Goal: Task Accomplishment & Management: Manage account settings

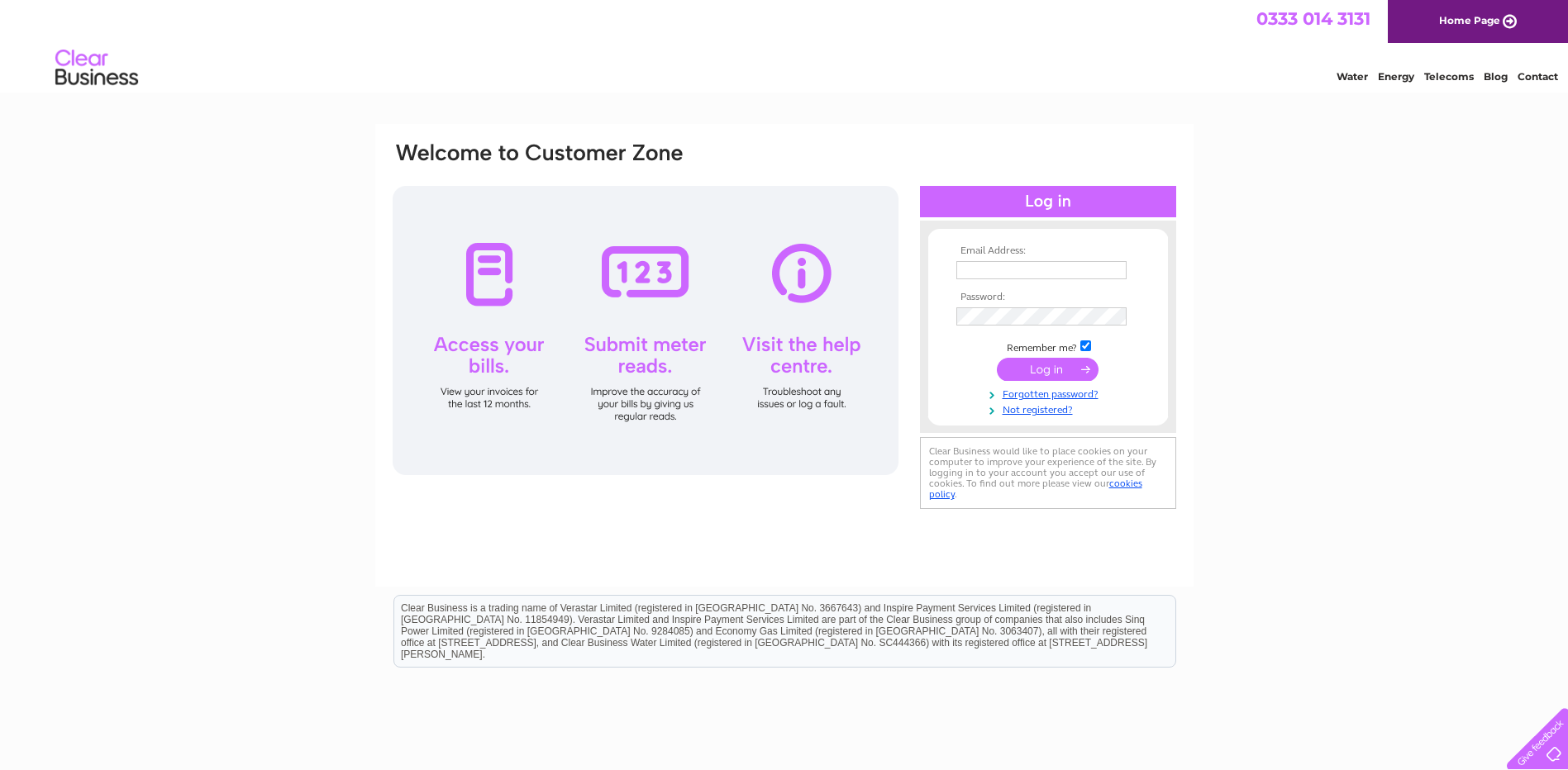
type input "info@thedownshire.co.uk"
click at [1059, 375] on input "submit" at bounding box center [1047, 369] width 102 height 23
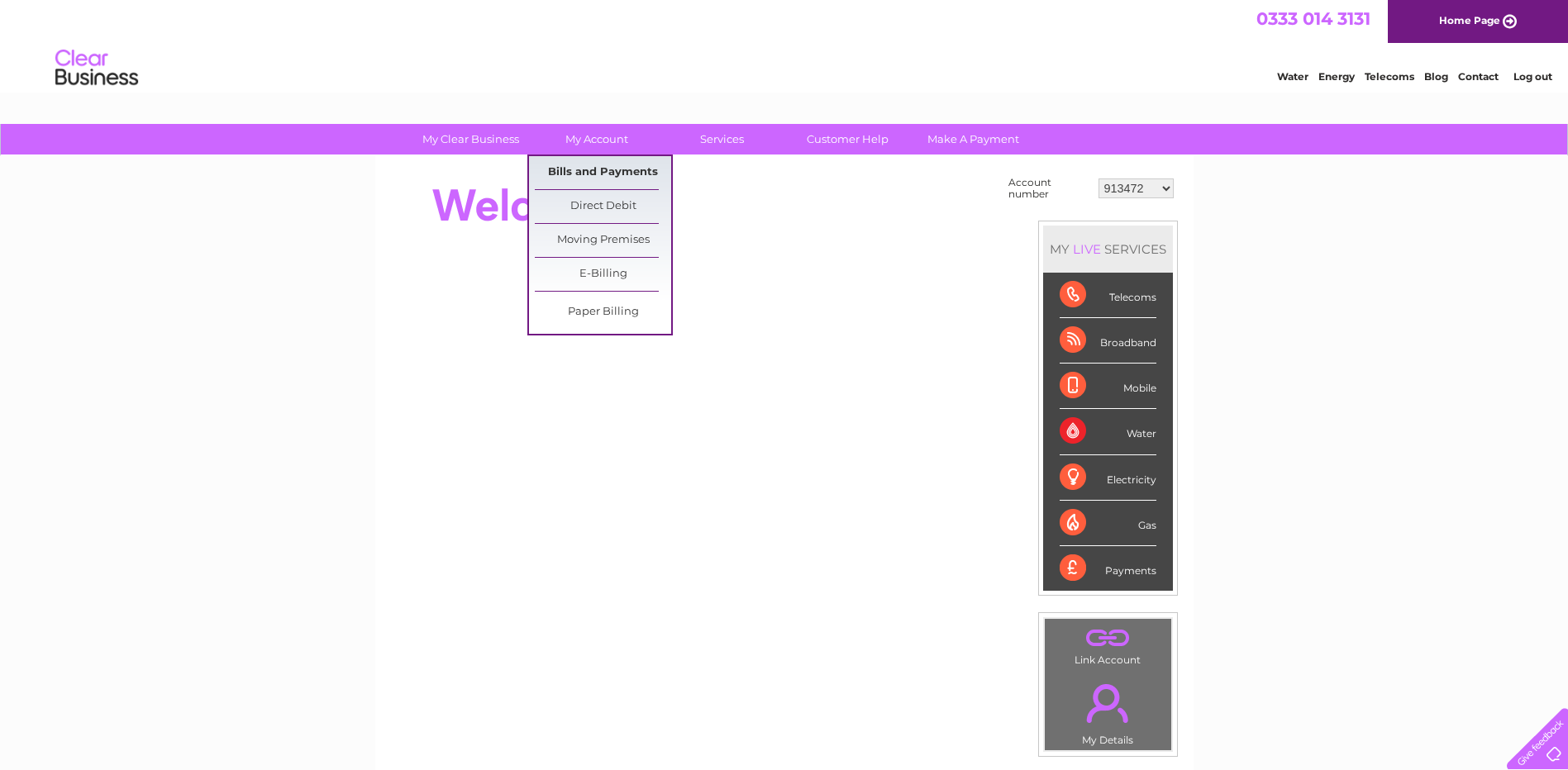
click at [611, 166] on link "Bills and Payments" at bounding box center [603, 172] width 136 height 33
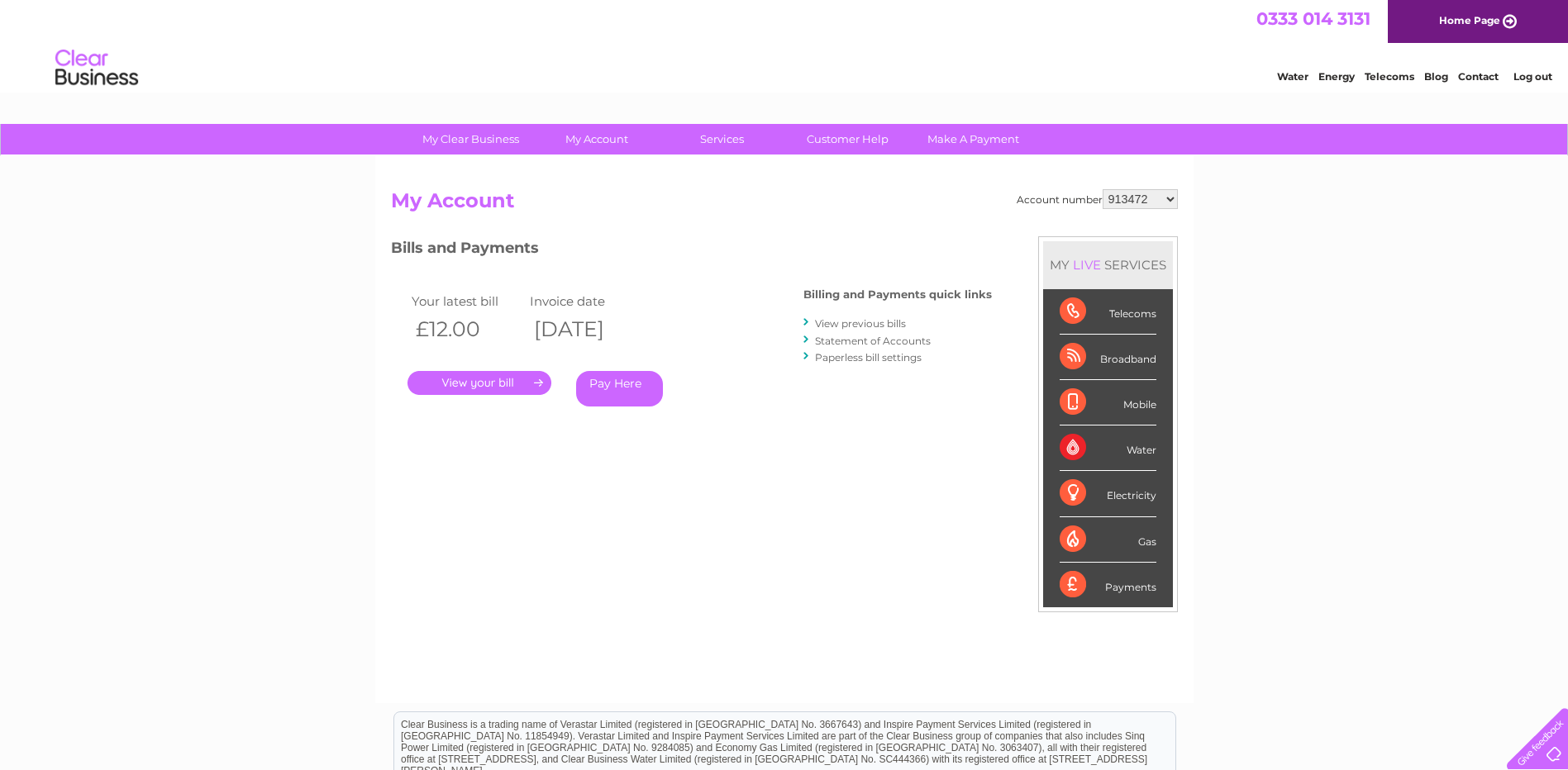
click at [1124, 198] on select "913472 913473 952249 30264287 30264289 30265480 30265483 30269433 30269456" at bounding box center [1140, 199] width 75 height 20
select select "913473"
click at [1103, 190] on select "913472 913473 952249 30264287 30264289 30265480 30265483 30269433 30269456" at bounding box center [1140, 199] width 75 height 20
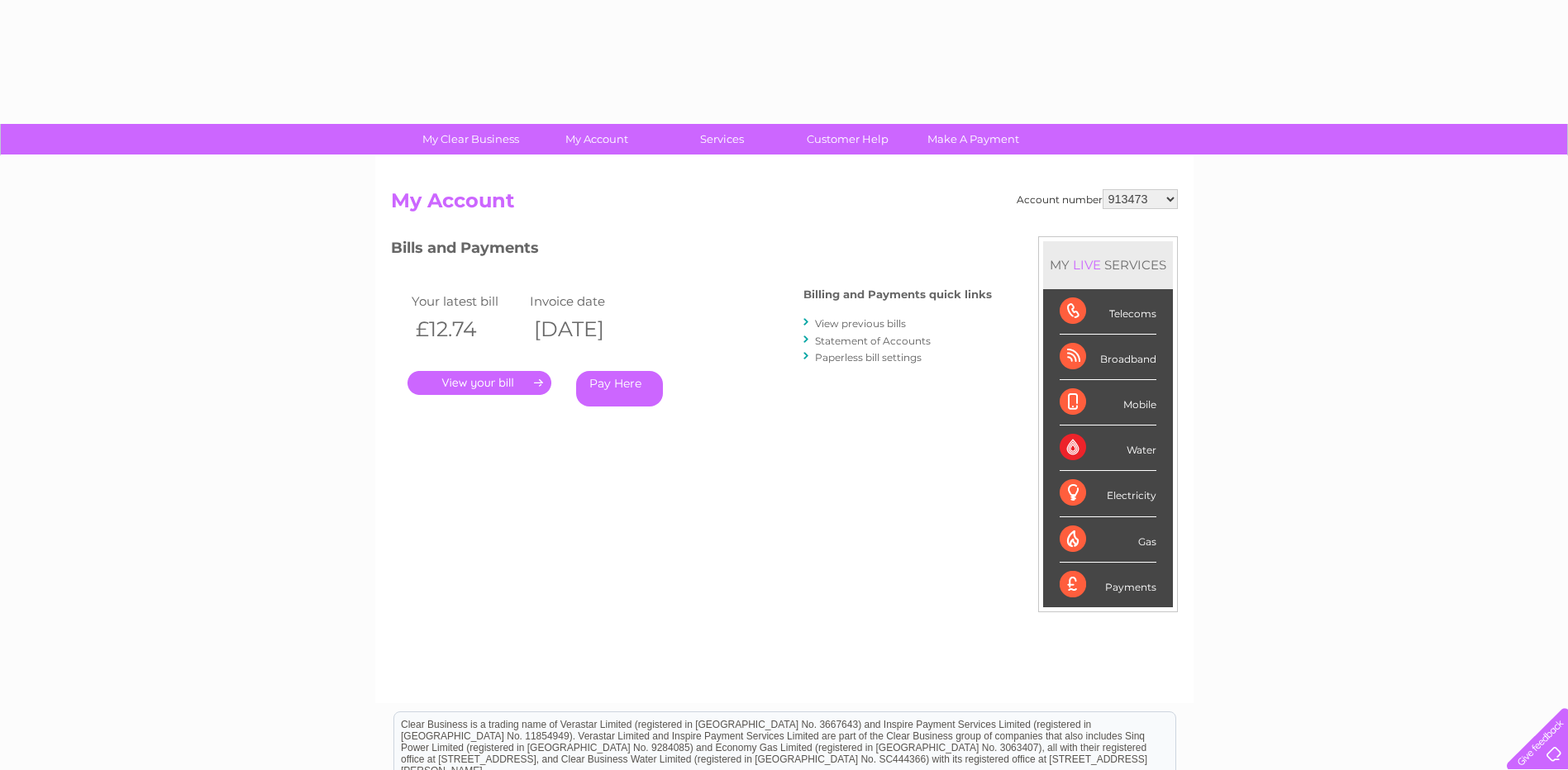
drag, startPoint x: 0, startPoint y: 0, endPoint x: 1142, endPoint y: 210, distance: 1161.1
click at [1139, 198] on select "913472 913473 952249 30264287 30264289 30265480 30265483 30269433 30269456" at bounding box center [1140, 199] width 75 height 20
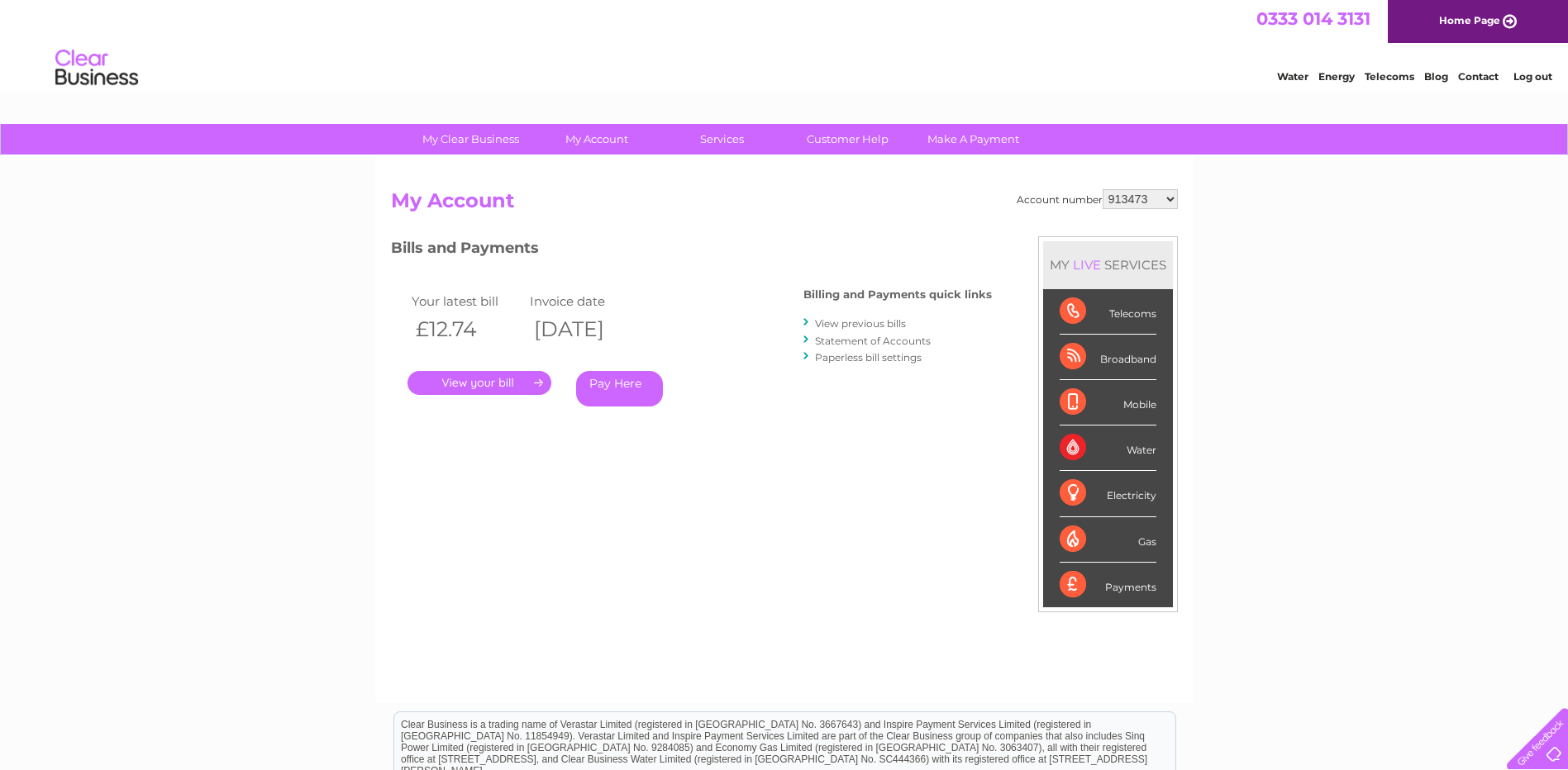
select select "952249"
click at [1103, 190] on select "913472 913473 952249 30264287 30264289 30265480 30265483 30269433 30269456" at bounding box center [1140, 199] width 75 height 20
click at [463, 378] on link "." at bounding box center [479, 383] width 144 height 24
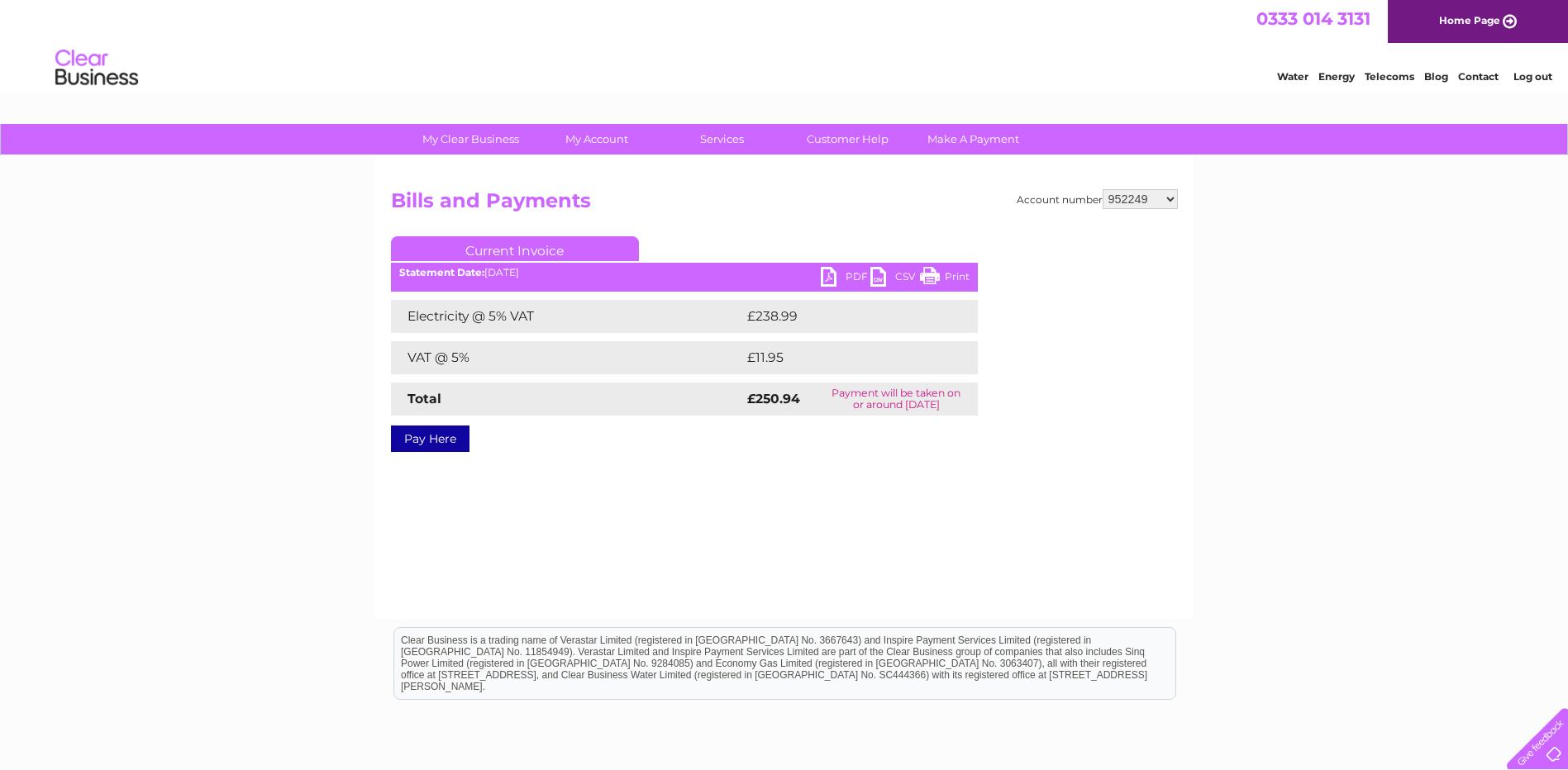
click at [840, 276] on link "PDF" at bounding box center [846, 279] width 50 height 24
click at [1146, 198] on select "913472 913473 952249 30264287 30264289 30265480 30265483 30269433 30269456" at bounding box center [1140, 199] width 75 height 20
select select "30264287"
click at [1103, 190] on select "913472 913473 952249 30264287 30264289 30265480 30265483 30269433 30269456" at bounding box center [1140, 199] width 75 height 20
click at [1171, 197] on select "913472 913473 952249 30264287 30264289 30265480 30265483 30269433 30269456" at bounding box center [1140, 199] width 75 height 20
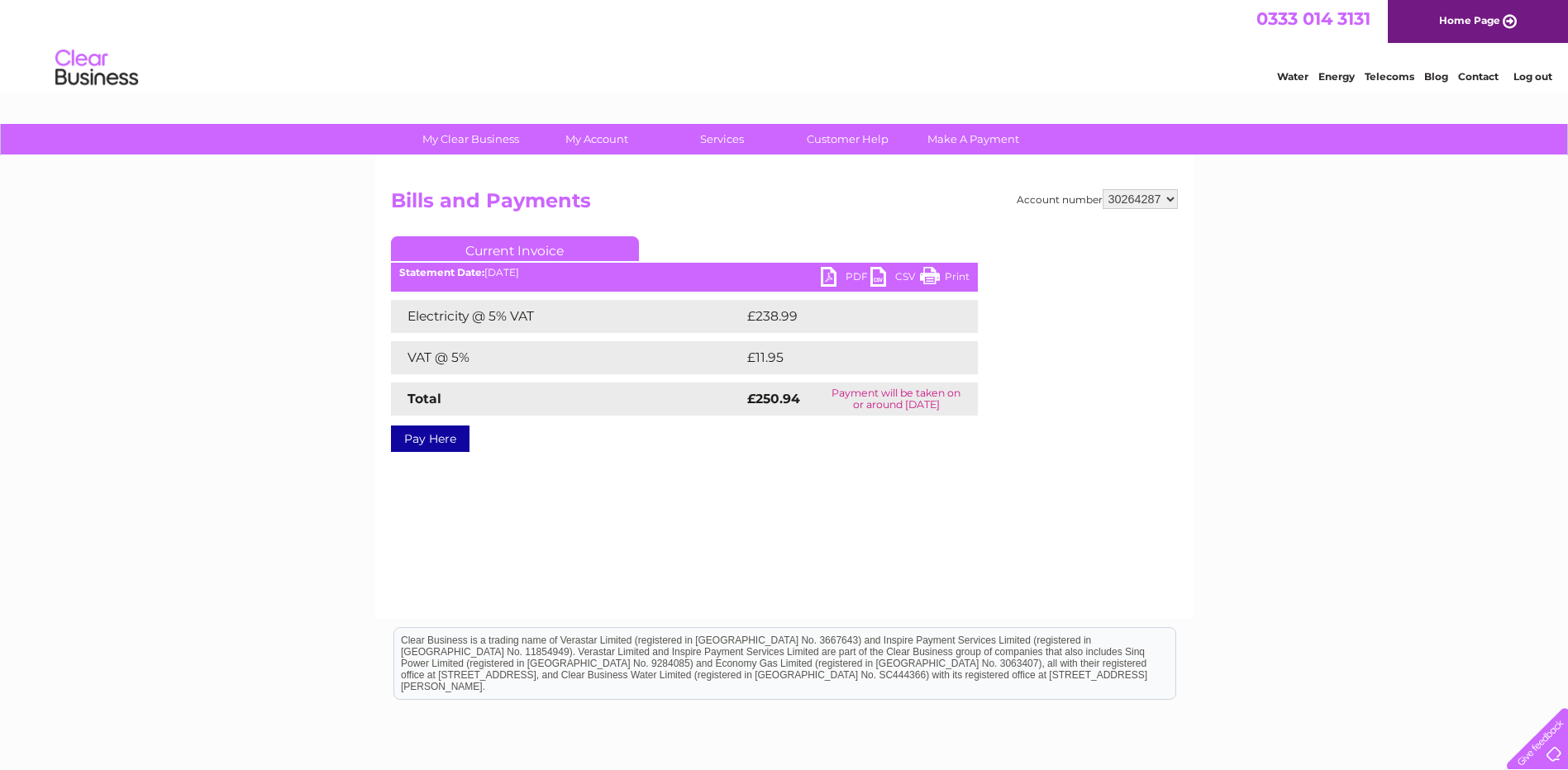
click at [1103, 190] on select "913472 913473 952249 30264287 30264289 30265480 30265483 30269433 30269456" at bounding box center [1140, 199] width 75 height 20
click at [1166, 199] on select "913472 913473 952249 30264287 30264289 30265480 30265483 30269433 30269456" at bounding box center [1140, 199] width 75 height 20
click at [1103, 190] on select "913472 913473 952249 30264287 30264289 30265480 30265483 30269433 30269456" at bounding box center [1140, 199] width 75 height 20
click at [1174, 198] on select "913472 913473 952249 30264287 30264289 30265480 30265483 30269433 30269456" at bounding box center [1140, 199] width 75 height 20
select select "30265480"
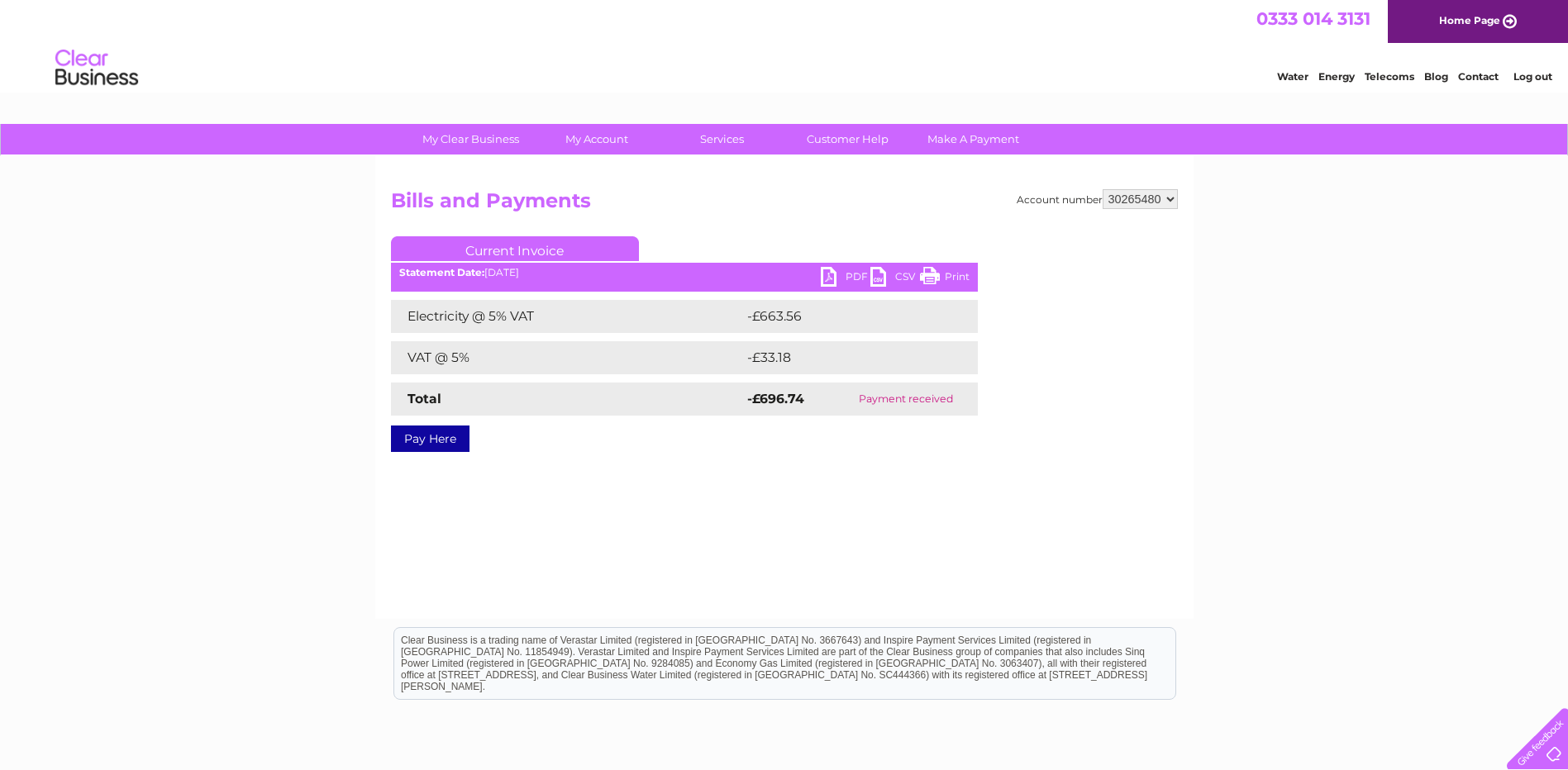
click at [1103, 190] on select "913472 913473 952249 30264287 30264289 30265480 30265483 30269433 30269456" at bounding box center [1140, 199] width 75 height 20
click at [445, 444] on link "Pay Here" at bounding box center [429, 439] width 78 height 27
click at [851, 273] on link "PDF" at bounding box center [846, 279] width 50 height 24
click at [1128, 203] on select "913472 913473 952249 30264287 30264289 30265480 30265483 30269433 30269456" at bounding box center [1140, 199] width 75 height 20
select select "30265483"
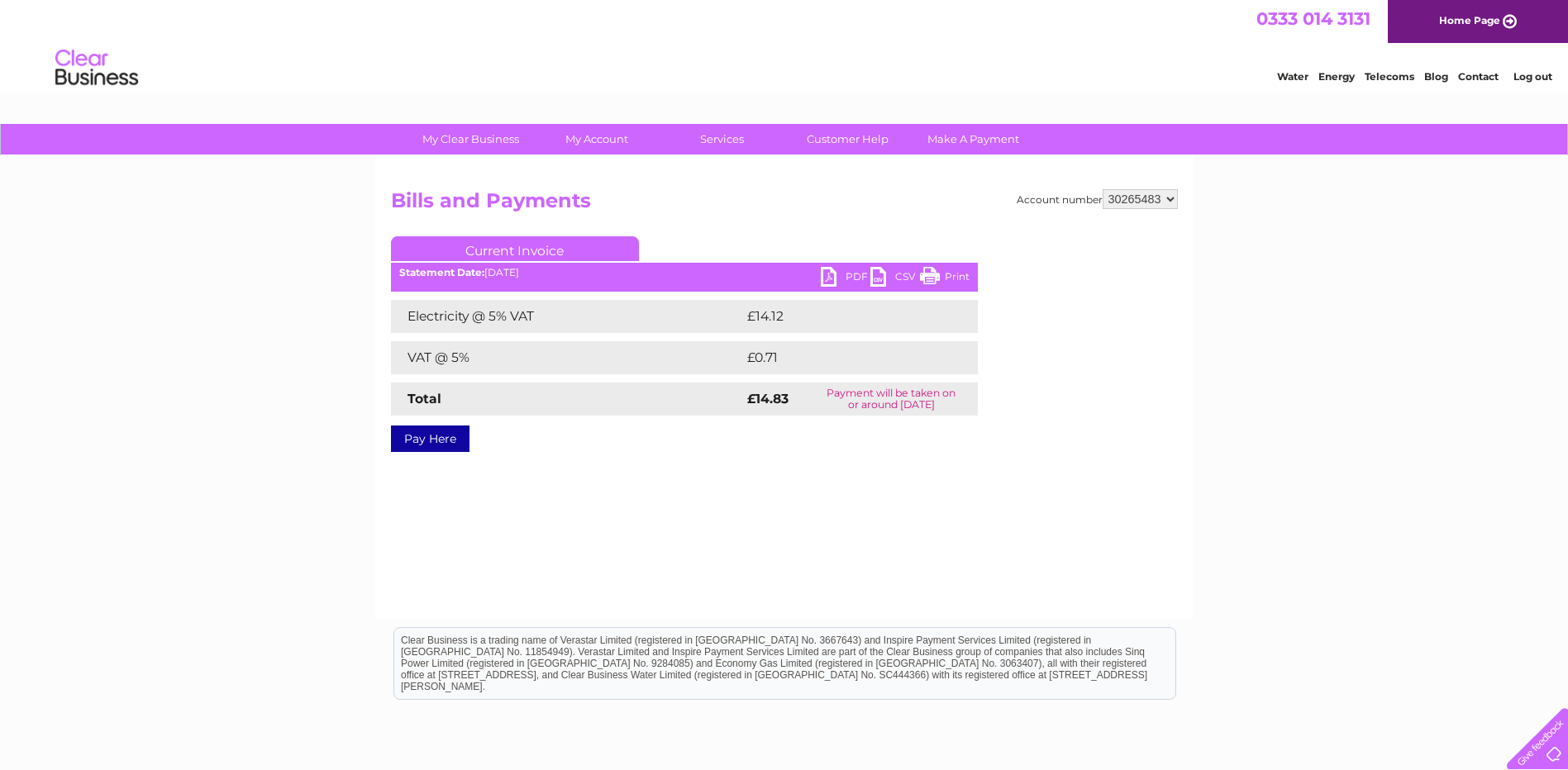
click at [1103, 190] on select "913472 913473 952249 30264287 30264289 30265480 30265483 30269433 30269456" at bounding box center [1140, 199] width 75 height 20
click at [854, 276] on link "PDF" at bounding box center [846, 279] width 50 height 24
click at [1166, 208] on select "913472 913473 952249 30264287 30264289 30265480 30265483 30269433 30269456" at bounding box center [1140, 199] width 75 height 20
select select "30269433"
click at [1103, 190] on select "913472 913473 952249 30264287 30264289 30265480 30265483 30269433 30269456" at bounding box center [1140, 199] width 75 height 20
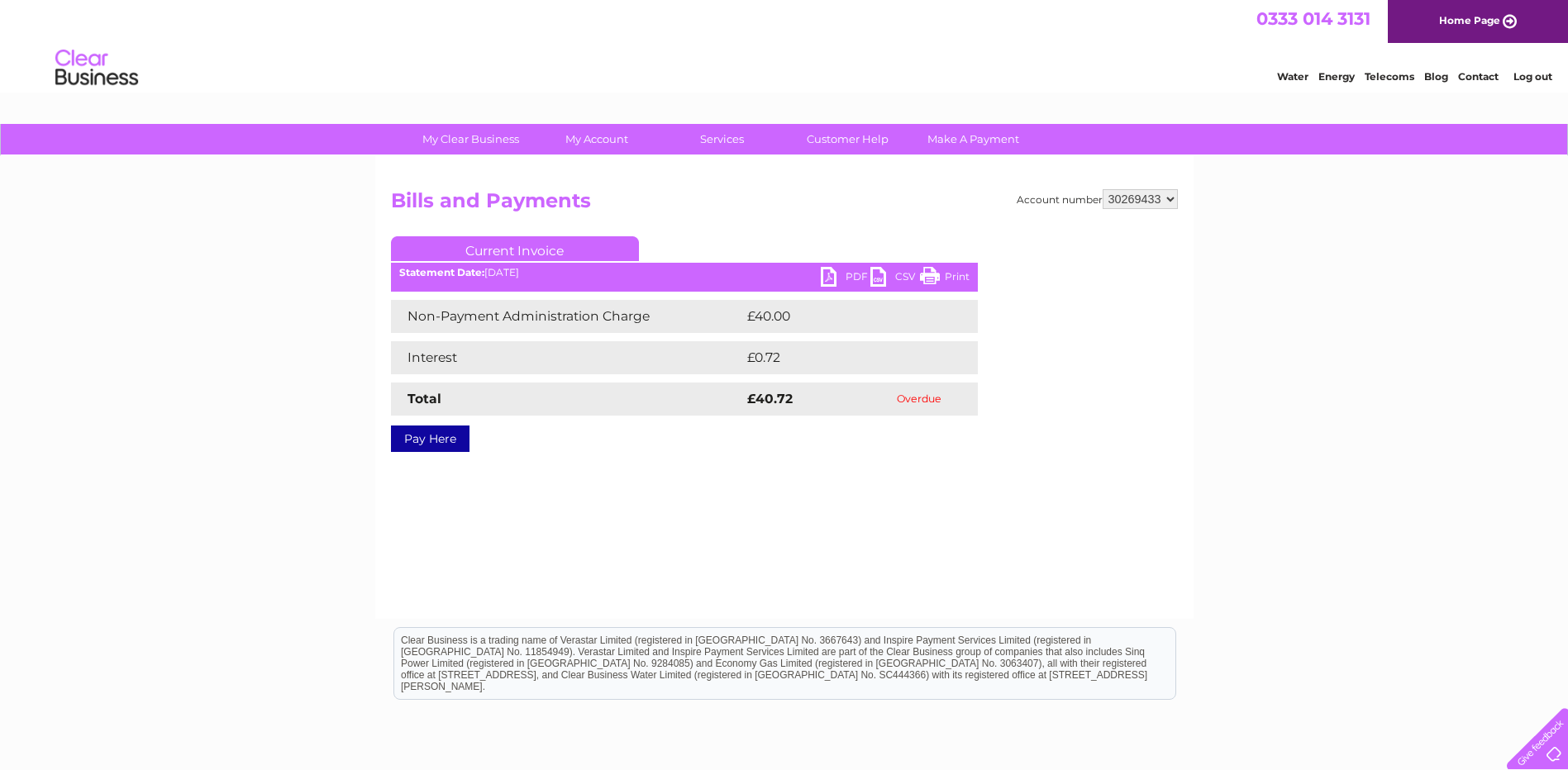
click at [1174, 210] on h2 "Bills and Payments" at bounding box center [784, 205] width 787 height 31
click at [1165, 201] on select "913472 913473 952249 30264287 30264289 30265480 30265483 30269433 30269456" at bounding box center [1140, 199] width 75 height 20
select select "30269456"
click at [1103, 190] on select "913472 913473 952249 30264287 30264289 30265480 30265483 30269433 30269456" at bounding box center [1140, 199] width 75 height 20
click at [1162, 196] on select "913472 913473 952249 30264287 30264289 30265480 30265483 30269433 30269456" at bounding box center [1140, 199] width 75 height 20
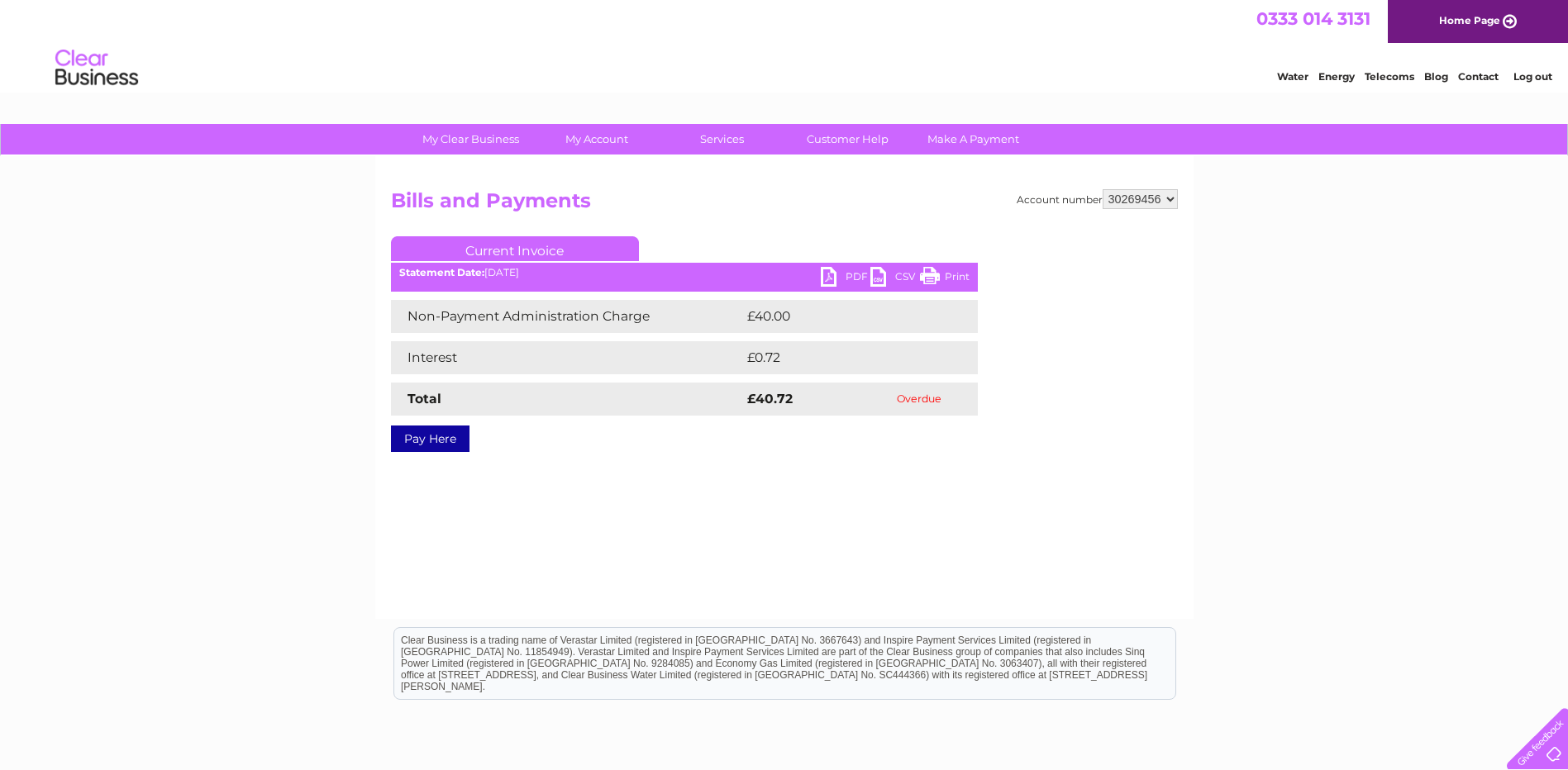
select select "913472"
click at [1103, 190] on select "913472 913473 952249 30264287 30264289 30265480 30265483 30269433 30269456" at bounding box center [1140, 199] width 75 height 20
click at [1152, 200] on select "913472 913473 952249 30264287 30264289 30265480 30265483 30269433 30269456" at bounding box center [1140, 199] width 75 height 20
select select "913473"
click at [1103, 190] on select "913472 913473 952249 30264287 30264289 30265480 30265483 30269433 30269456" at bounding box center [1140, 199] width 75 height 20
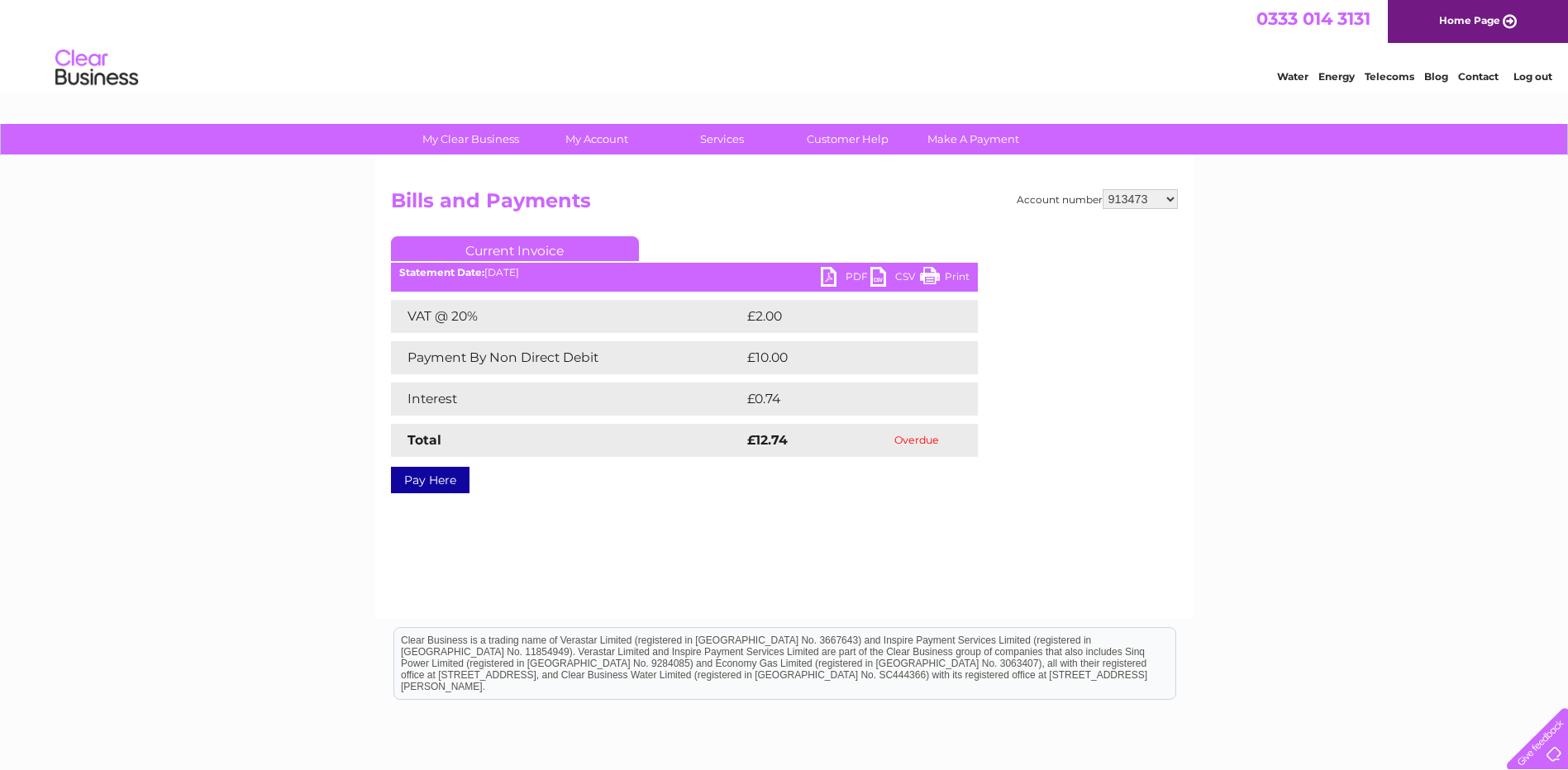
click at [1173, 199] on select "913472 913473 952249 30264287 30264289 30265480 30265483 30269433 30269456" at bounding box center [1140, 199] width 75 height 20
select select "952249"
click at [1103, 190] on select "913472 913473 952249 30264287 30264289 30265480 30265483 30269433 30269456" at bounding box center [1140, 199] width 75 height 20
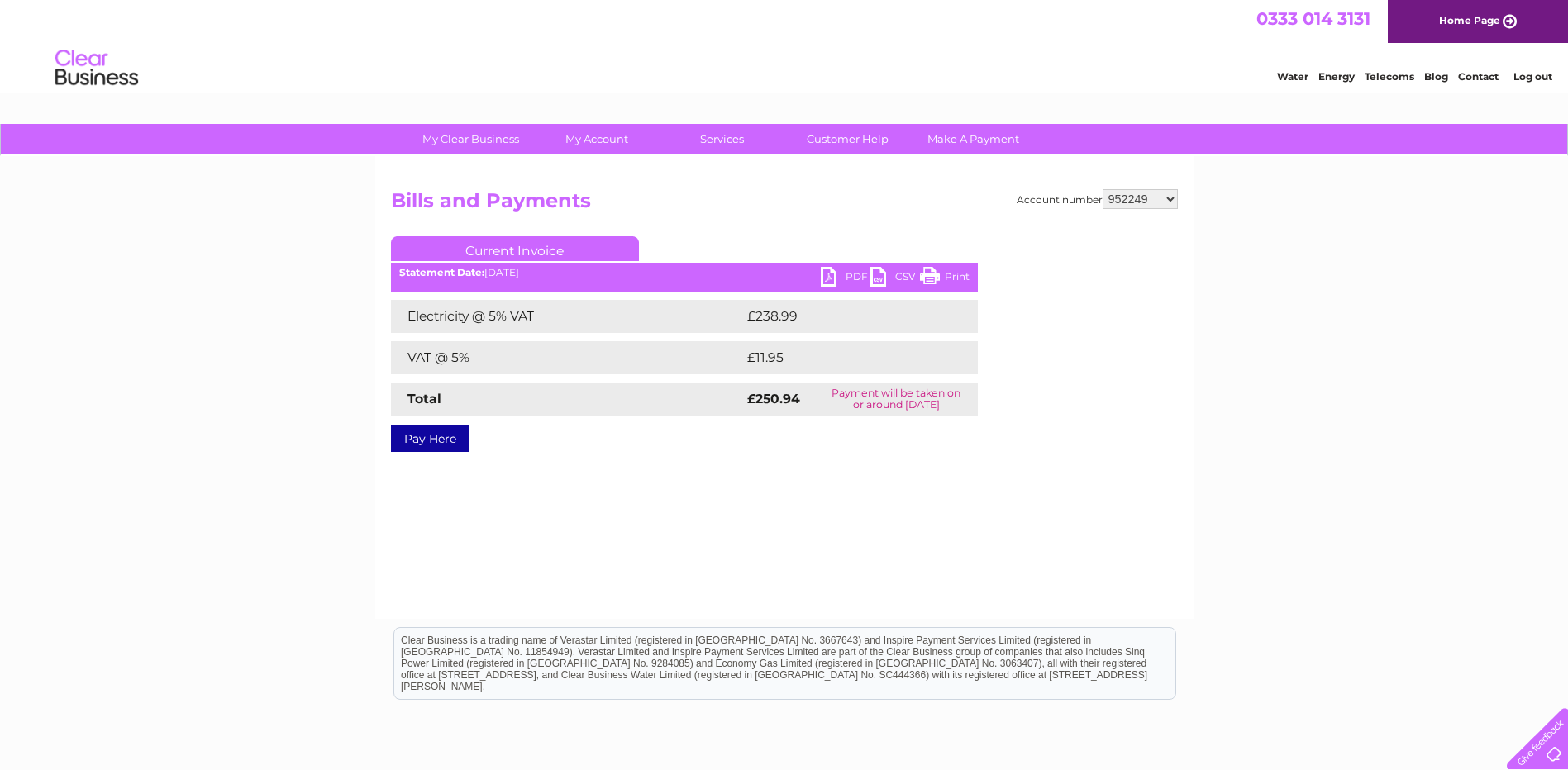
click at [1161, 213] on h2 "Bills and Payments" at bounding box center [784, 205] width 787 height 31
click at [1162, 202] on select "913472 913473 952249 30264287 30264289 30265480 30265483 30269433 30269456" at bounding box center [1140, 199] width 75 height 20
select select "30264287"
click at [1103, 190] on select "913472 913473 952249 30264287 30264289 30265480 30265483 30269433 30269456" at bounding box center [1140, 199] width 75 height 20
click at [1162, 210] on h2 "Bills and Payments" at bounding box center [784, 205] width 787 height 31
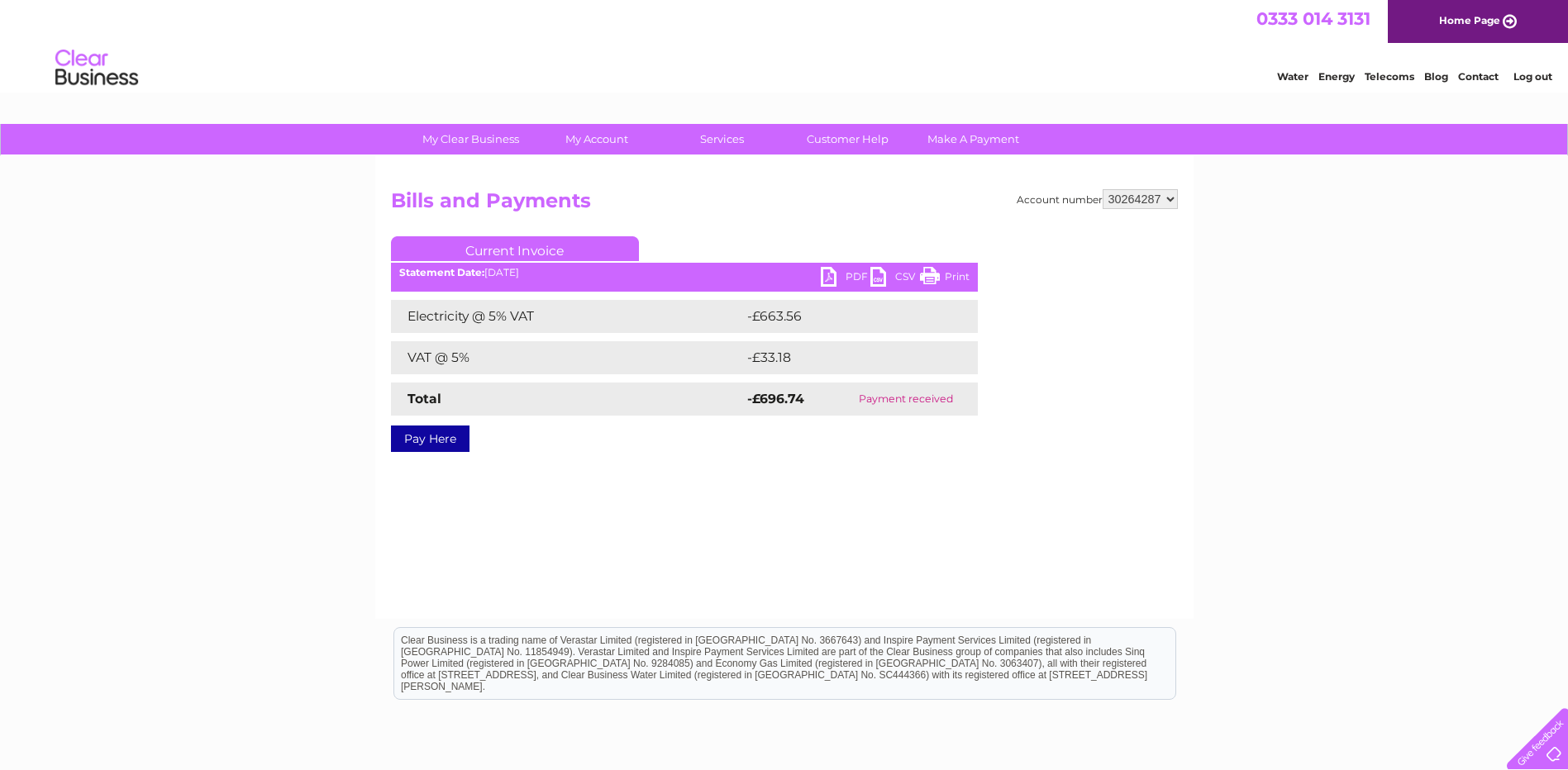
drag, startPoint x: 1164, startPoint y: 197, endPoint x: 1168, endPoint y: 211, distance: 14.6
click at [1164, 197] on select "913472 913473 952249 30264287 30264289 30265480 30265483 30269433 30269456" at bounding box center [1140, 199] width 75 height 20
select select "30264289"
click at [1103, 190] on select "913472 913473 952249 30264287 30264289 30265480 30265483 30269433 30269456" at bounding box center [1140, 199] width 75 height 20
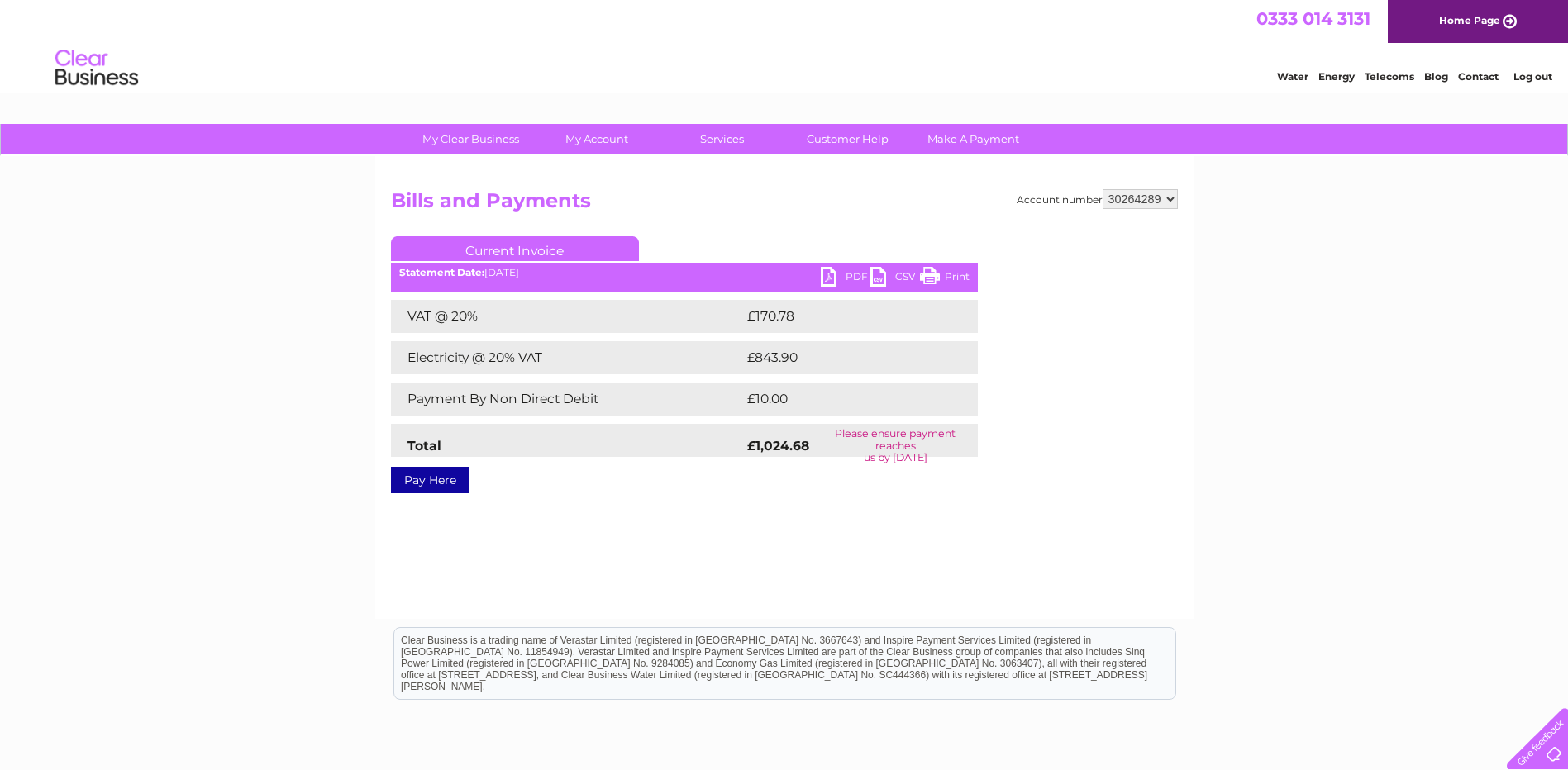
click at [848, 270] on link "PDF" at bounding box center [846, 279] width 50 height 24
